Goal: Contribute content

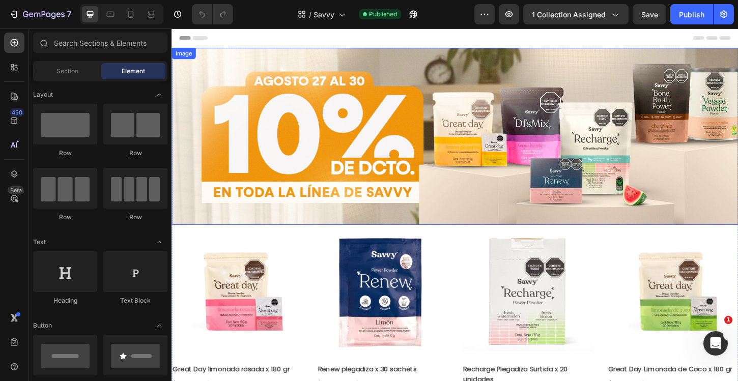
click at [305, 86] on img at bounding box center [476, 144] width 611 height 191
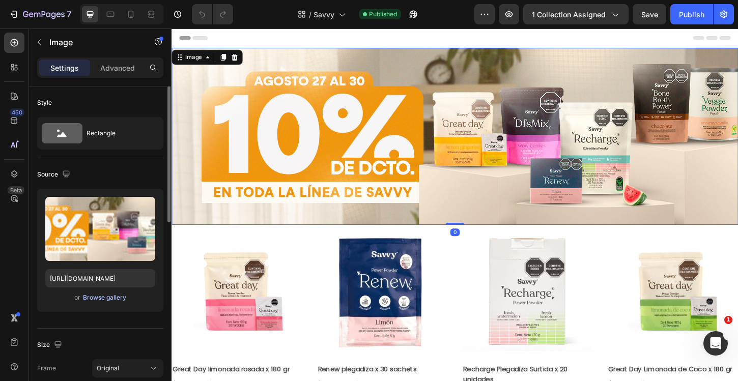
click at [108, 297] on div "Browse gallery" at bounding box center [104, 297] width 43 height 9
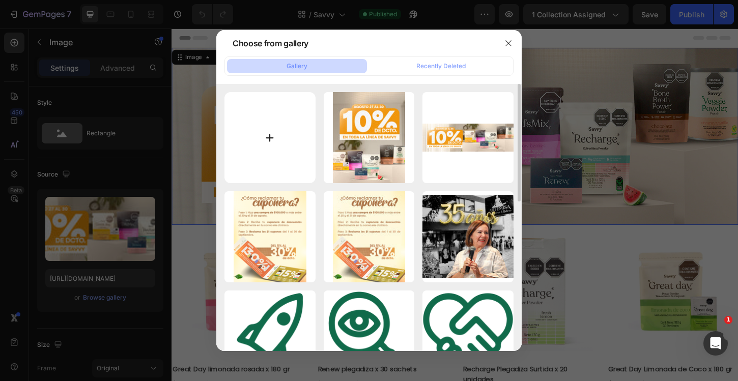
click at [288, 151] on input "file" at bounding box center [269, 137] width 91 height 91
type input "C:\fakepath\Banner-Savvy.jpg"
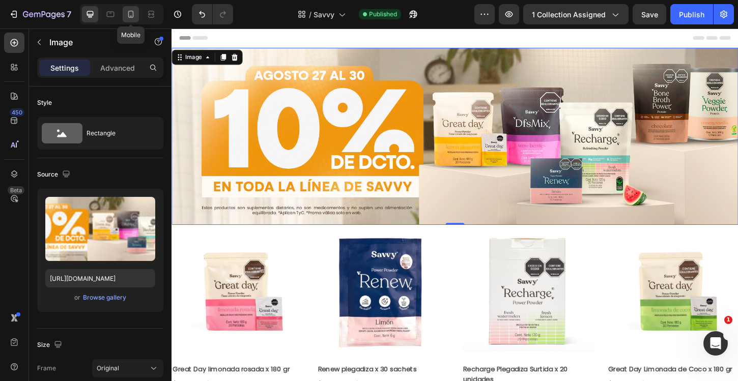
click at [136, 16] on icon at bounding box center [131, 14] width 10 height 10
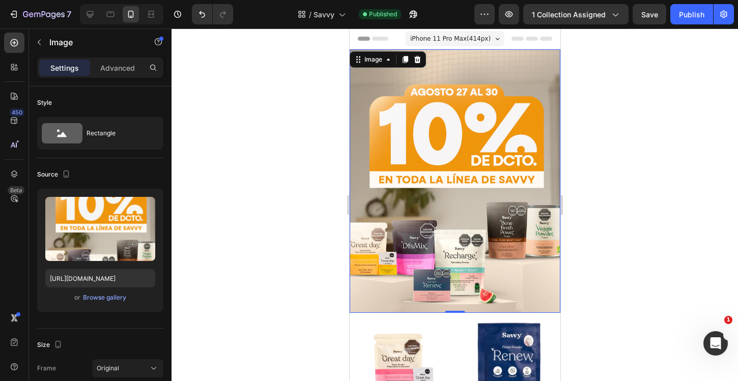
click at [449, 106] on img at bounding box center [454, 181] width 211 height 264
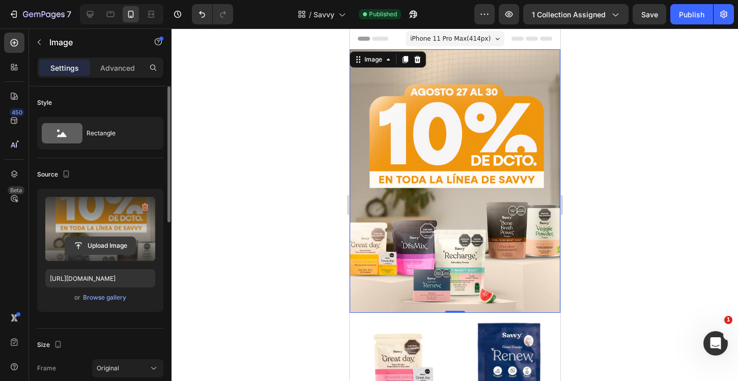
click at [110, 249] on input "file" at bounding box center [100, 245] width 70 height 17
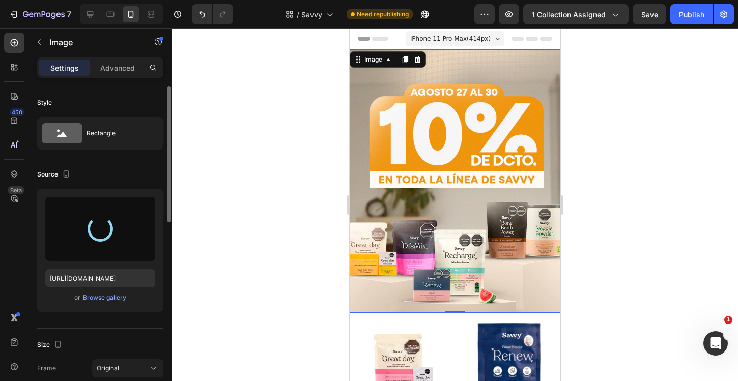
type input "[URL][DOMAIN_NAME]"
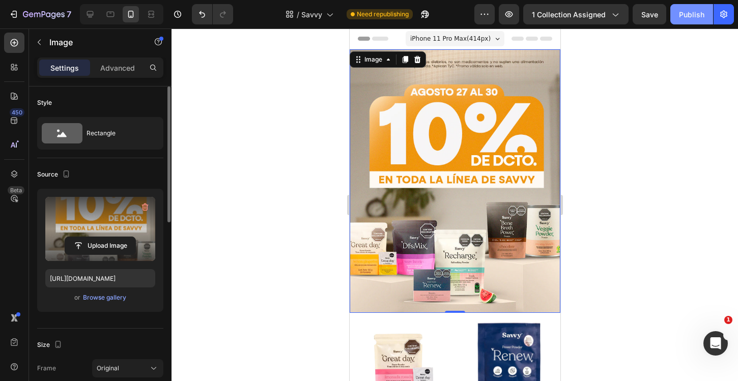
click at [687, 17] on div "Publish" at bounding box center [691, 14] width 25 height 11
click at [701, 20] on button "Publish" at bounding box center [691, 14] width 43 height 20
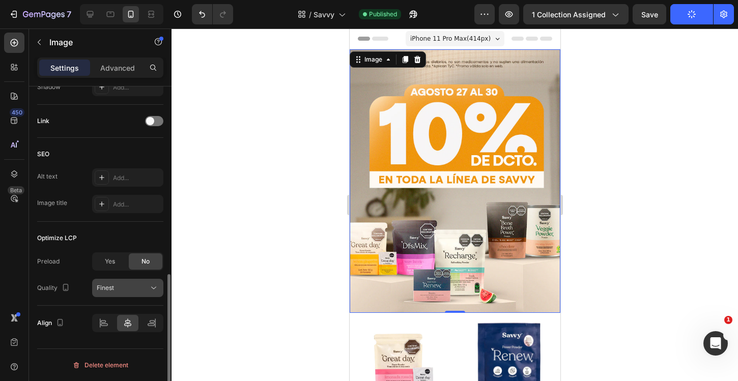
click at [111, 282] on button "Finest" at bounding box center [127, 288] width 71 height 18
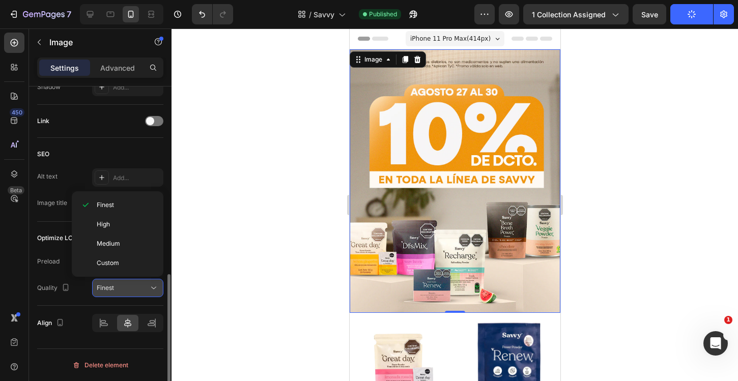
click at [111, 282] on button "Finest" at bounding box center [127, 288] width 71 height 18
